Goal: Task Accomplishment & Management: Use online tool/utility

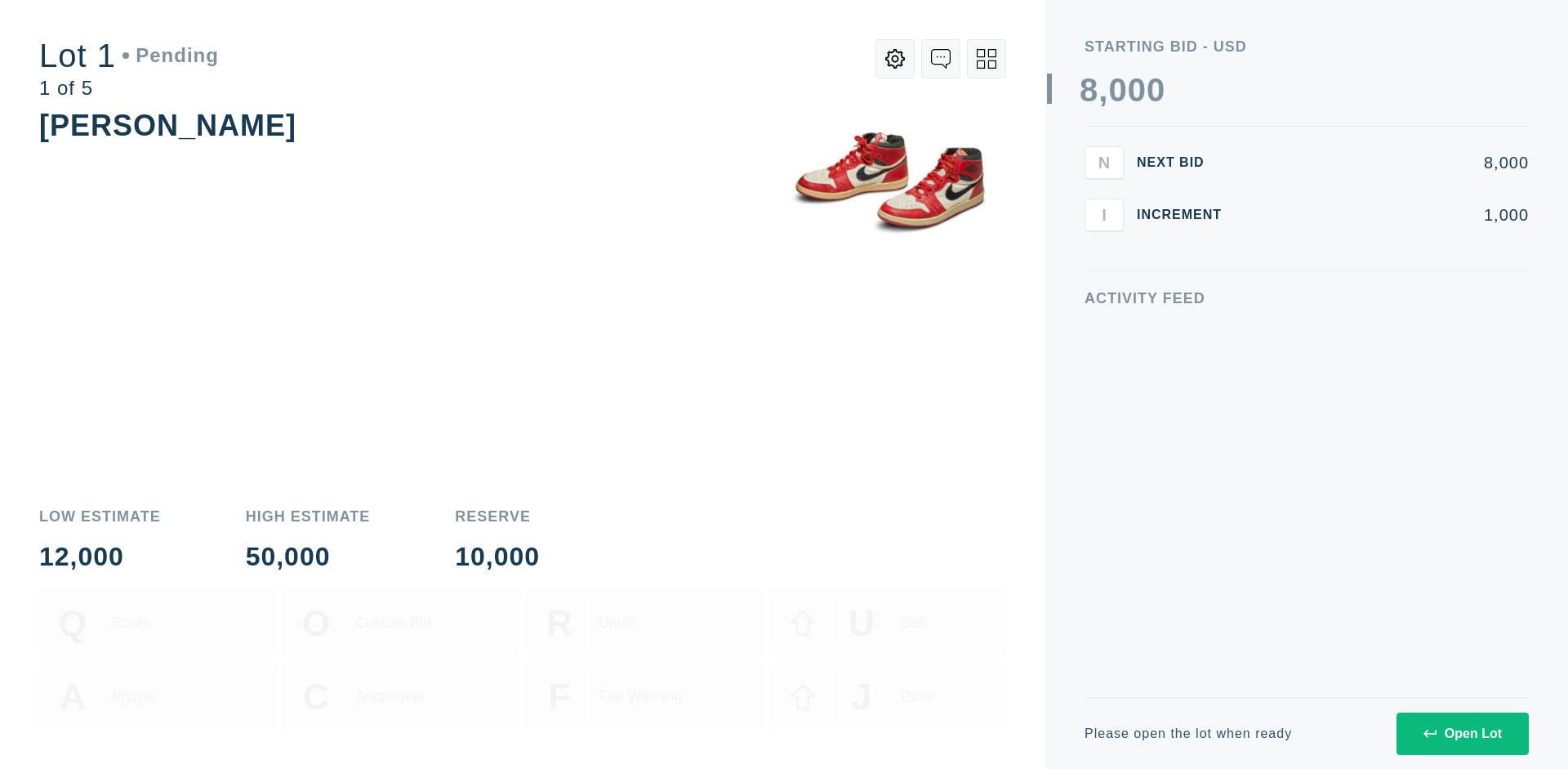
click at [1462, 732] on div "Open Lot" at bounding box center [1463, 733] width 79 height 14
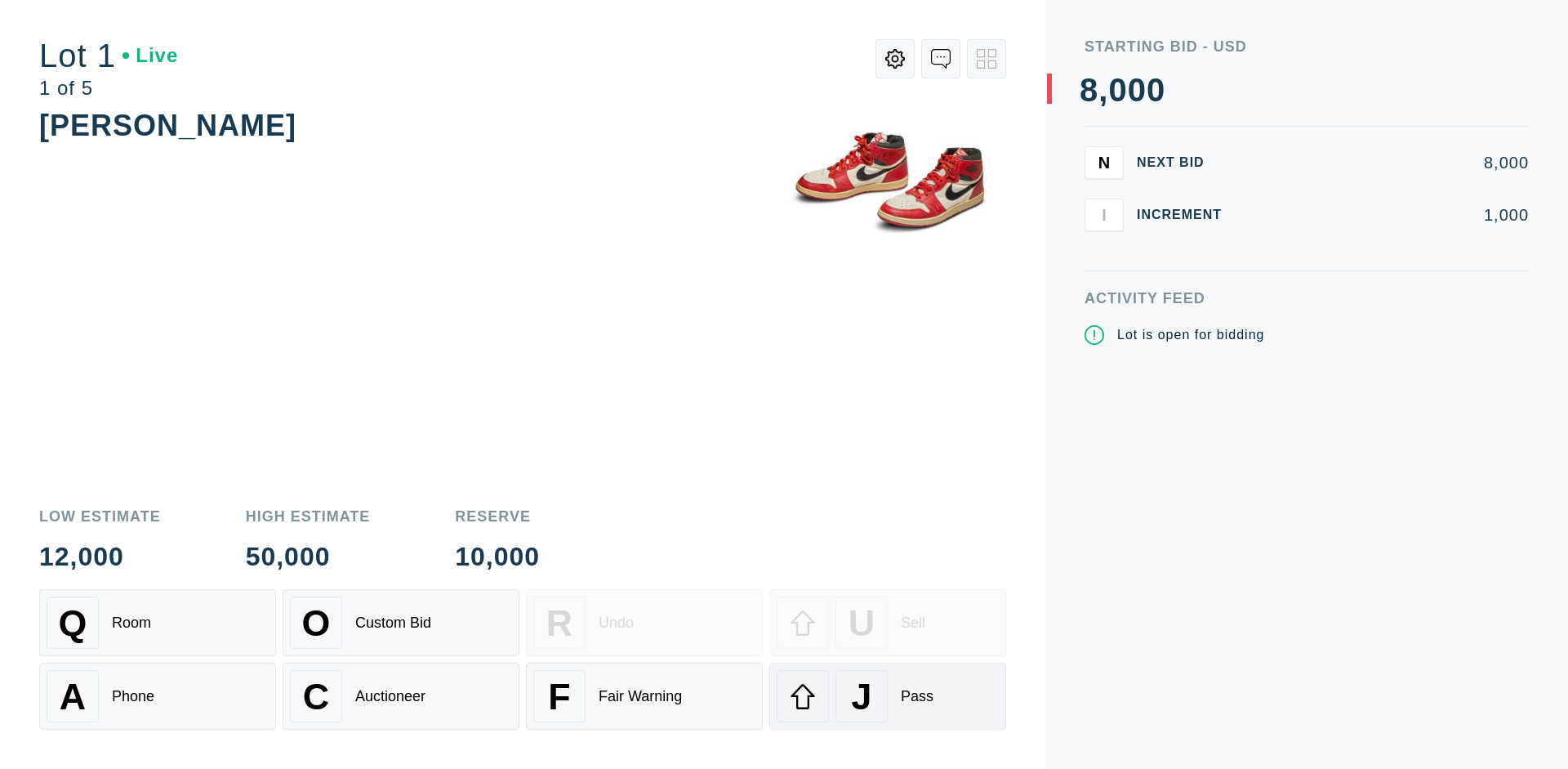
click at [888, 696] on div "J Pass" at bounding box center [888, 696] width 222 height 53
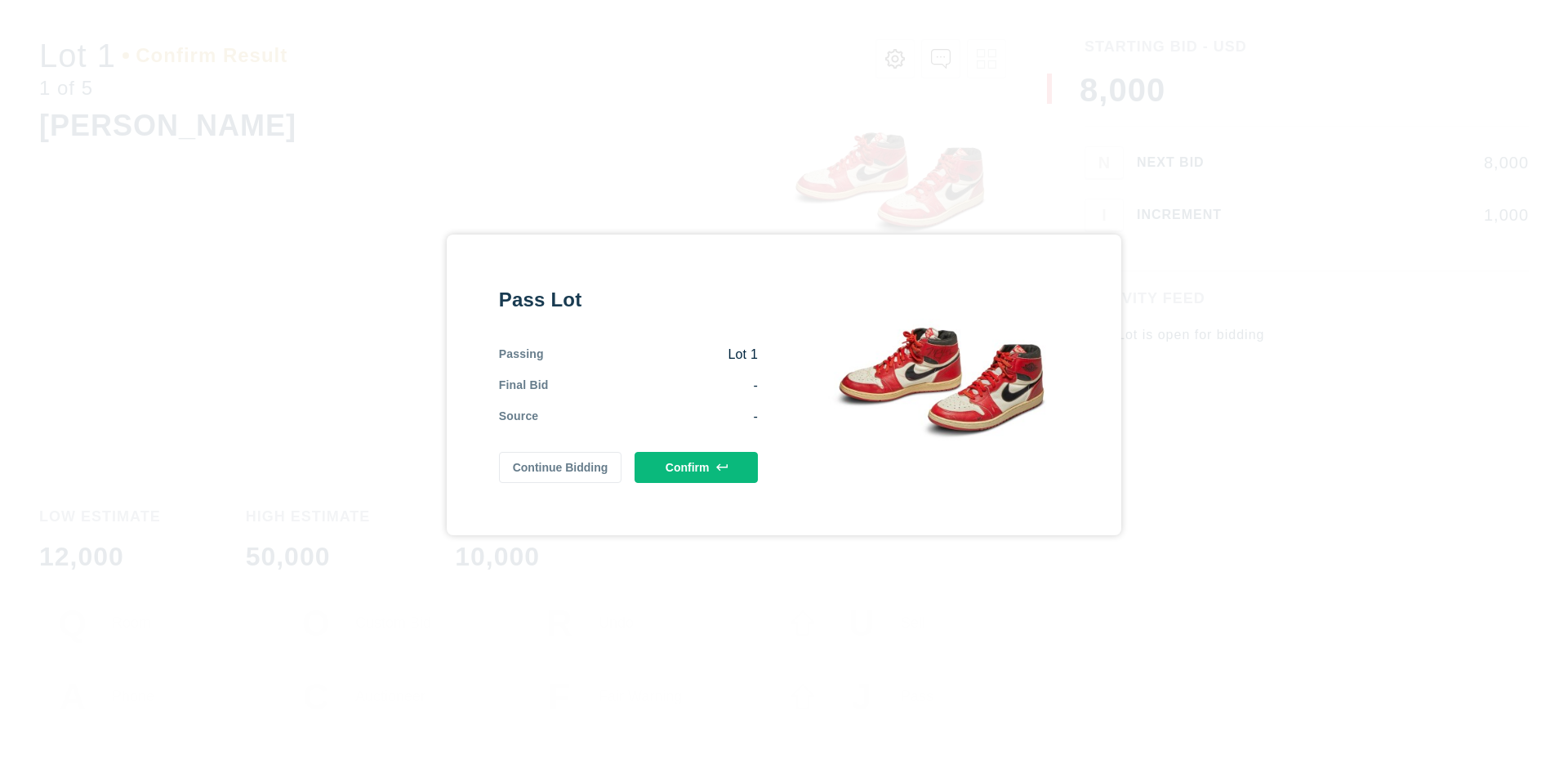
click at [696, 466] on button "Confirm" at bounding box center [696, 467] width 123 height 31
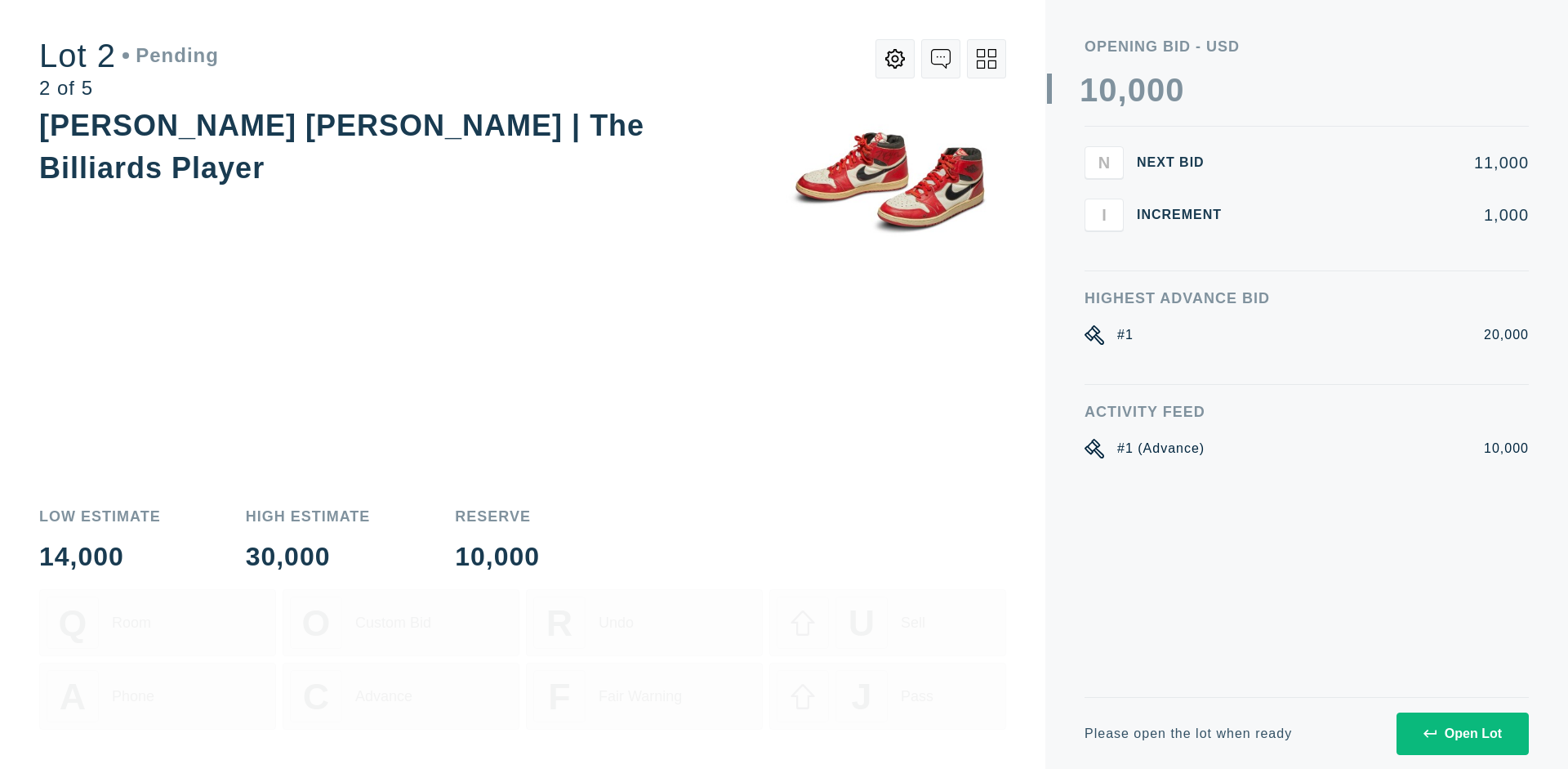
click at [1462, 732] on div "Open Lot" at bounding box center [1463, 733] width 79 height 14
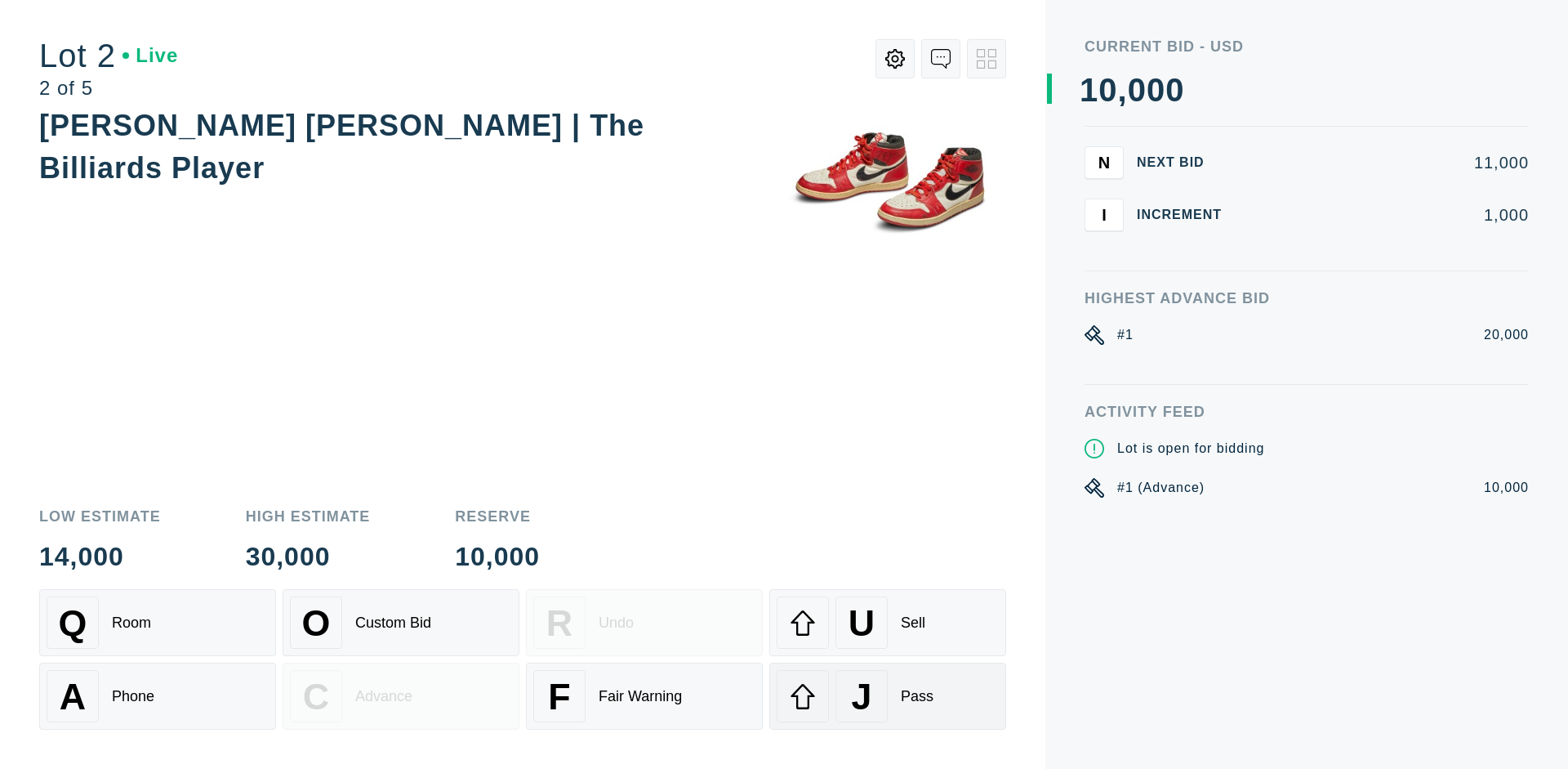
click at [888, 696] on div "J Pass" at bounding box center [888, 696] width 222 height 53
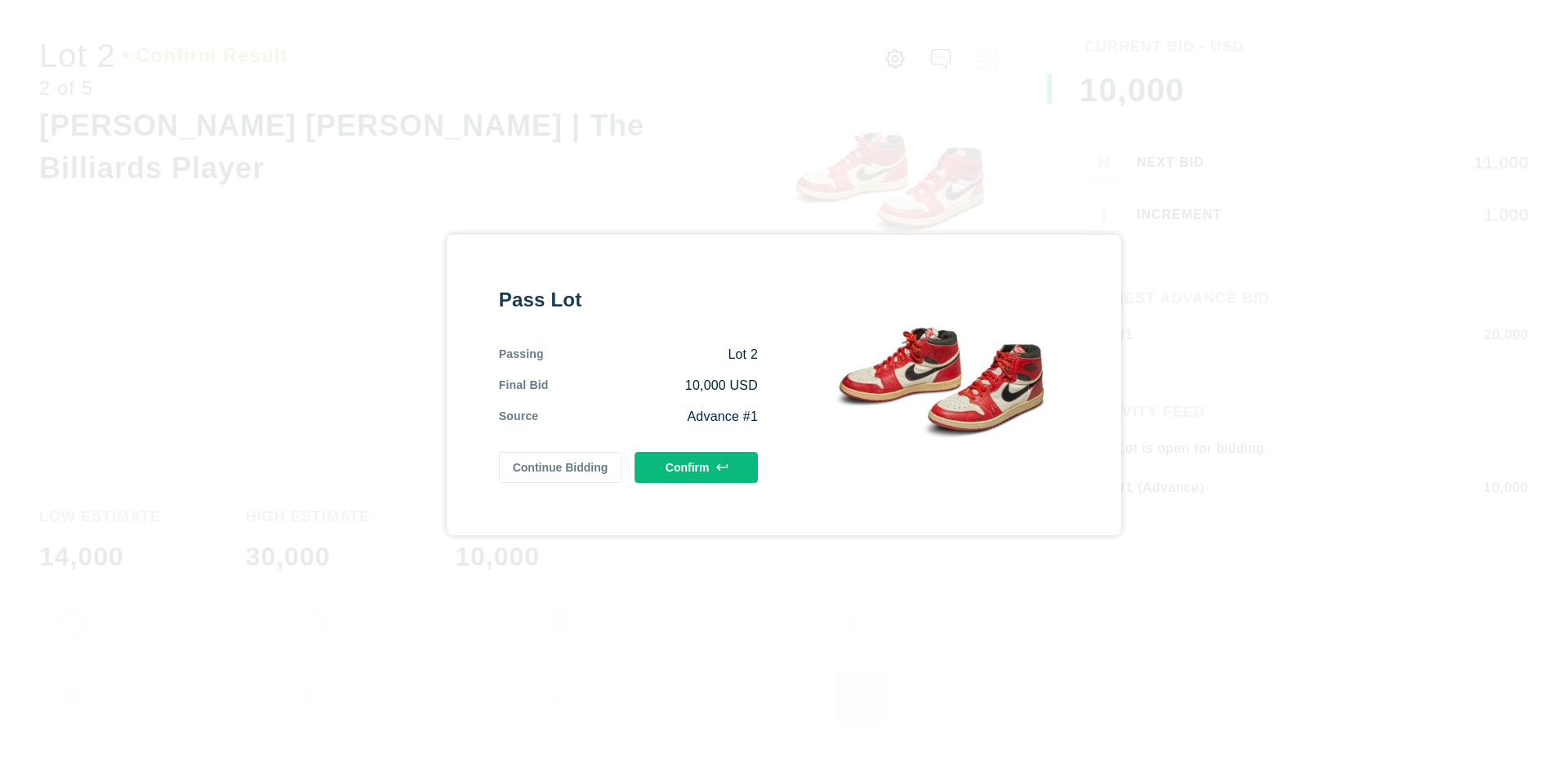
click at [696, 474] on button "Confirm" at bounding box center [696, 467] width 123 height 31
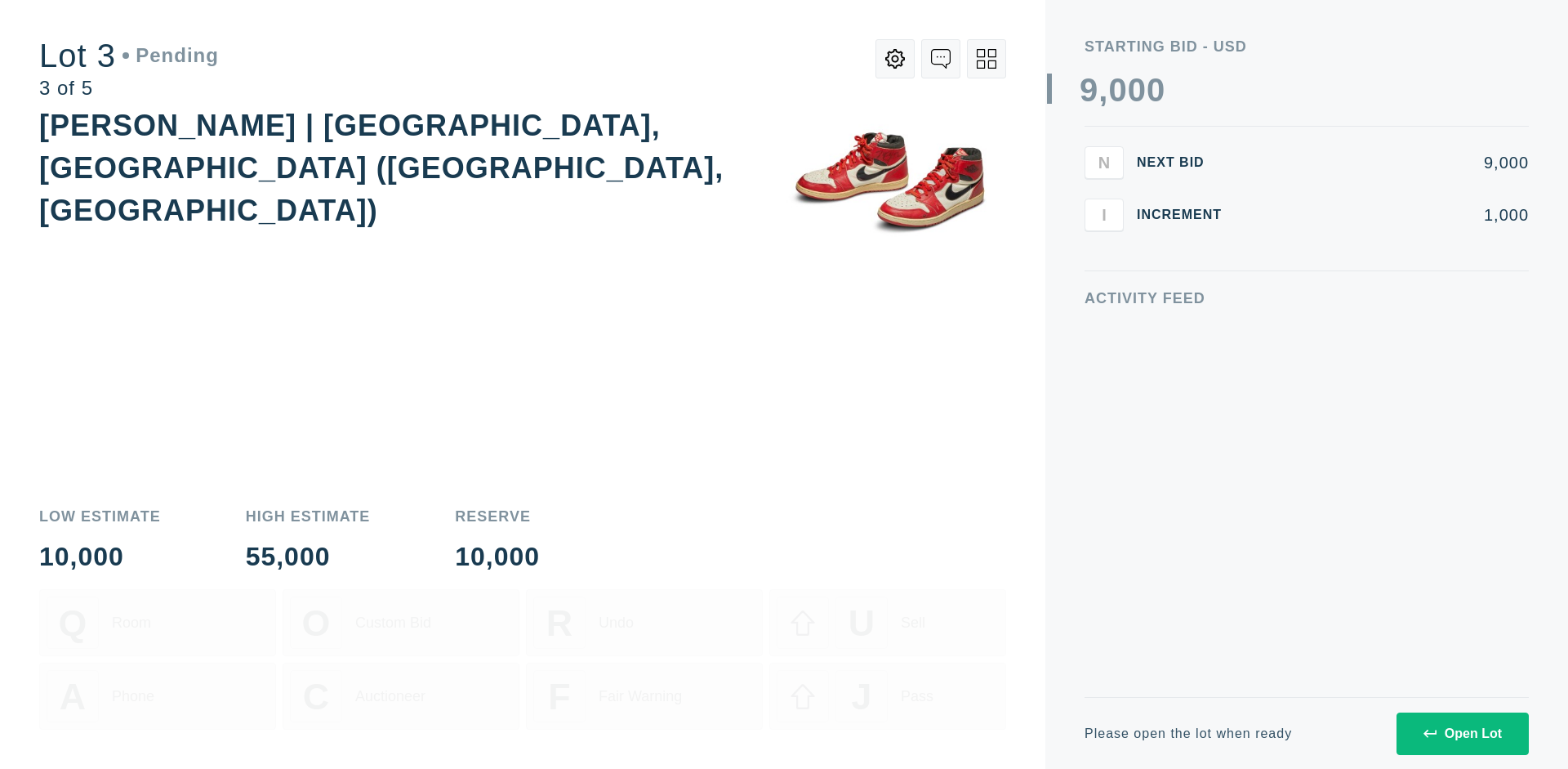
click at [1462, 732] on div "Open Lot" at bounding box center [1463, 733] width 79 height 14
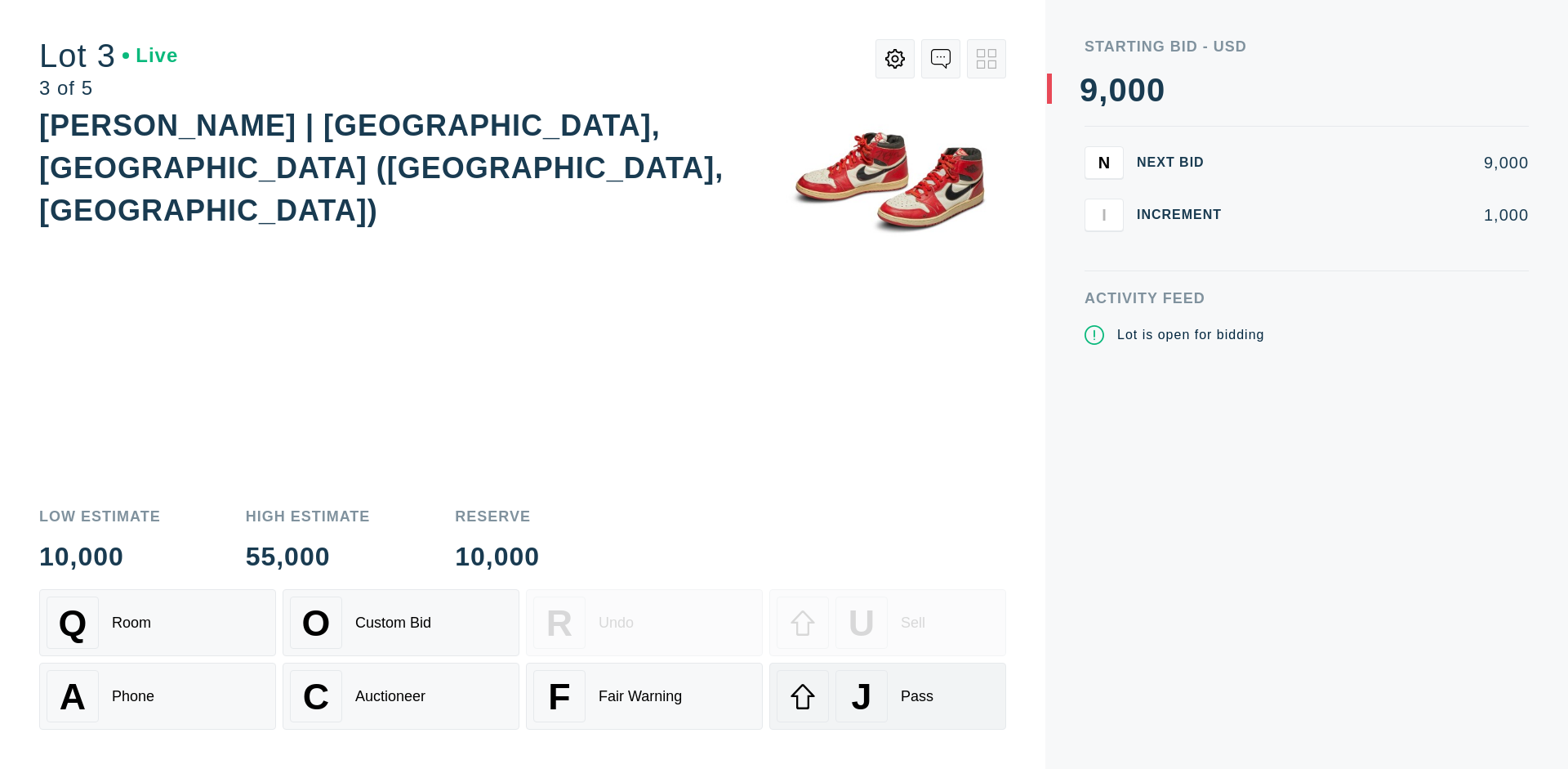
click at [888, 696] on div "J Pass" at bounding box center [888, 696] width 222 height 53
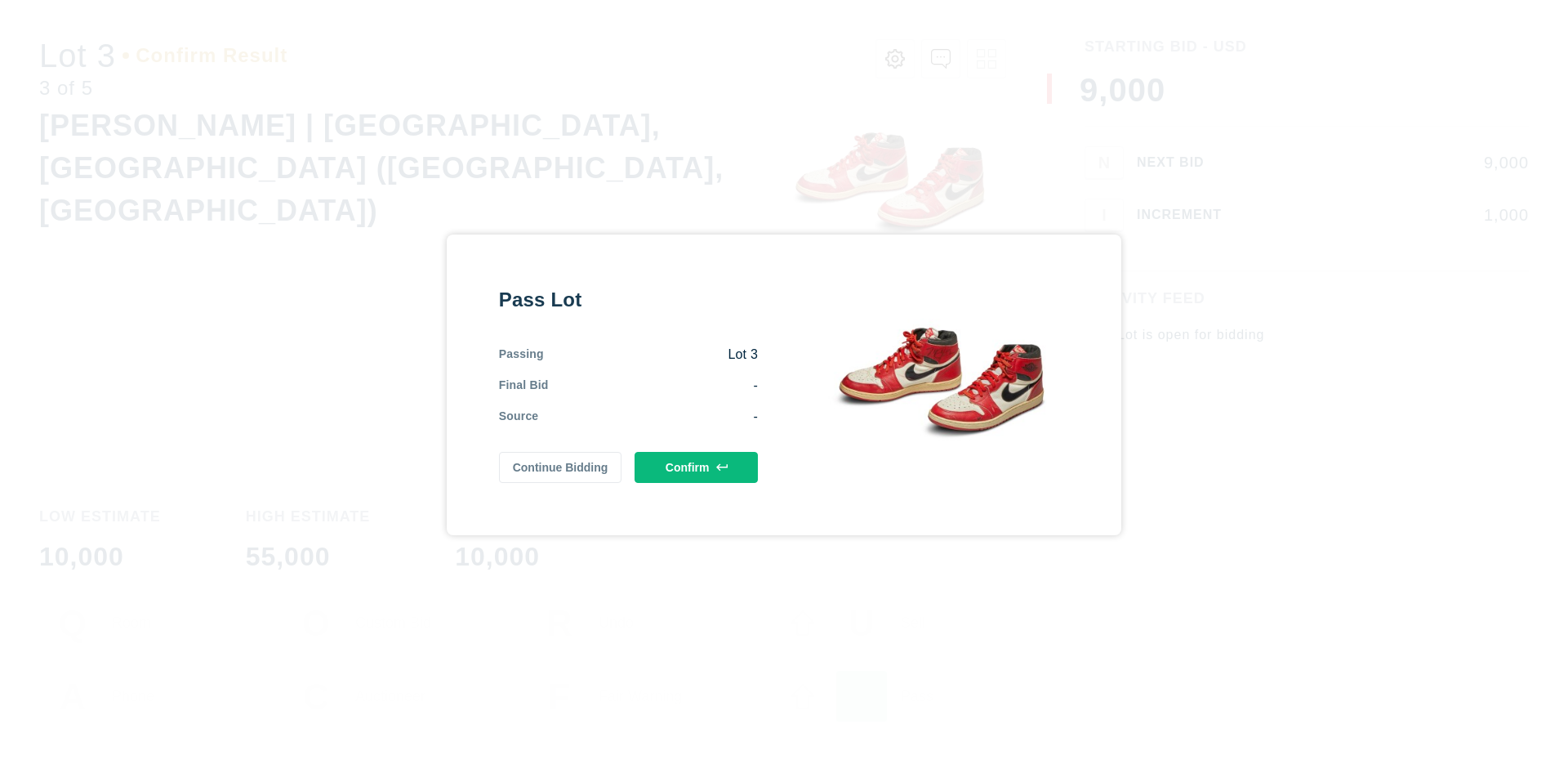
click at [696, 464] on button "Confirm" at bounding box center [696, 467] width 123 height 31
